Goal: Find specific page/section: Find specific page/section

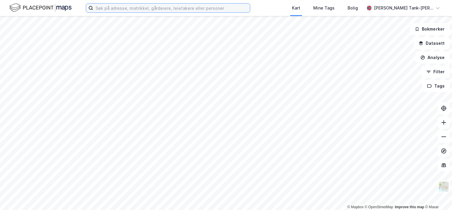
click at [142, 8] on input at bounding box center [171, 8] width 157 height 9
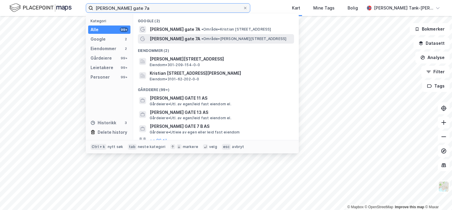
type input "[PERSON_NAME] gate 7a"
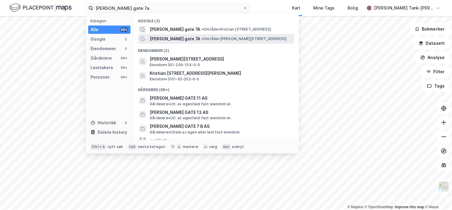
click at [177, 36] on span "[PERSON_NAME] gate 7A" at bounding box center [175, 38] width 51 height 7
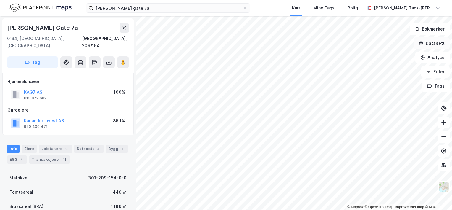
click at [436, 42] on button "Datasett" at bounding box center [432, 43] width 36 height 12
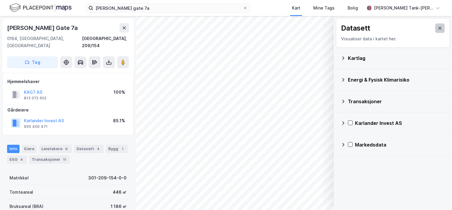
click at [438, 27] on icon at bounding box center [440, 28] width 5 height 5
